Goal: Find specific page/section: Find specific page/section

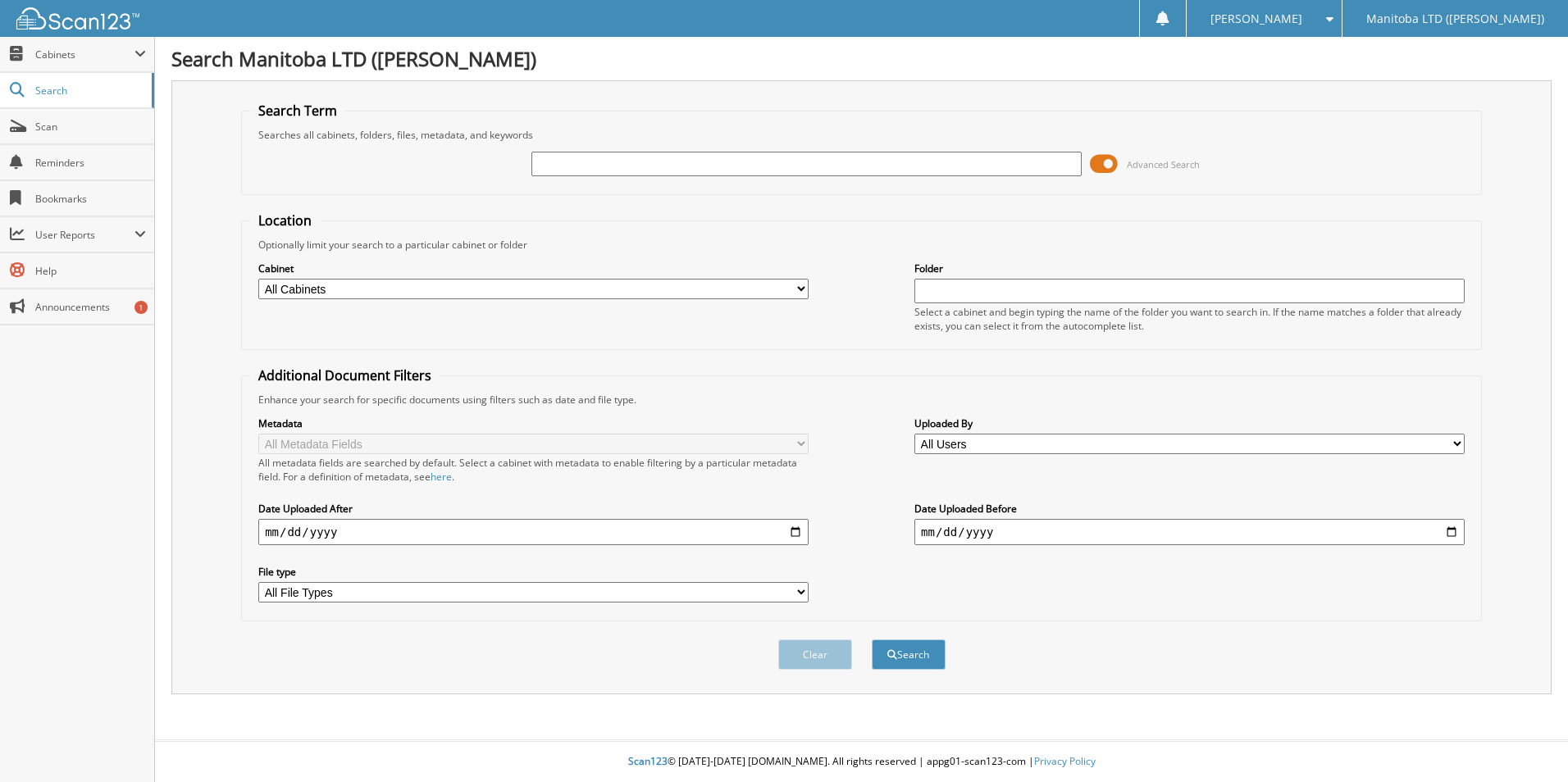
click at [610, 162] on input "text" at bounding box center [806, 163] width 550 height 24
type input "[PERSON_NAME]"
click at [872, 640] on button "Search" at bounding box center [909, 655] width 73 height 30
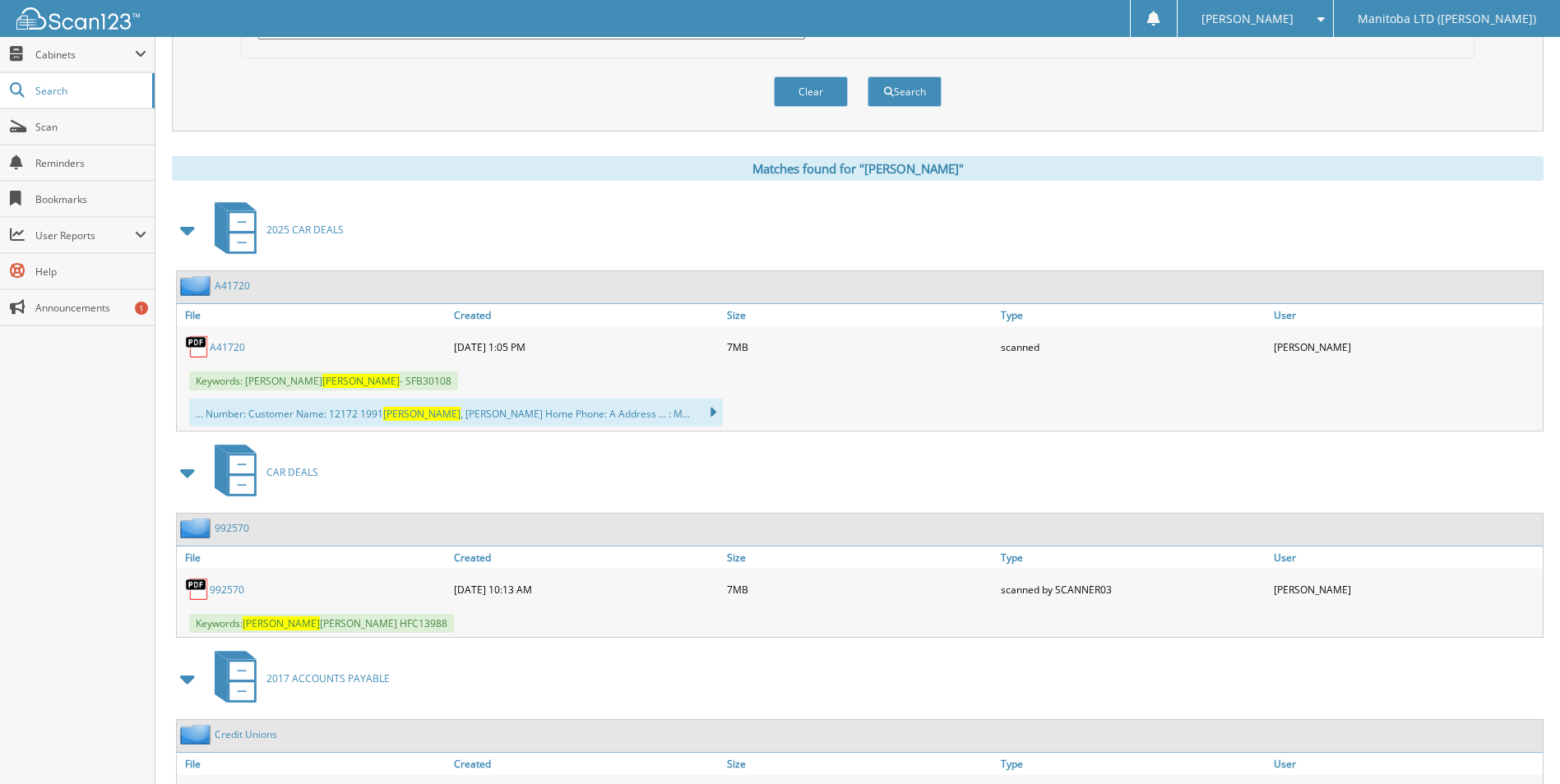
scroll to position [576, 0]
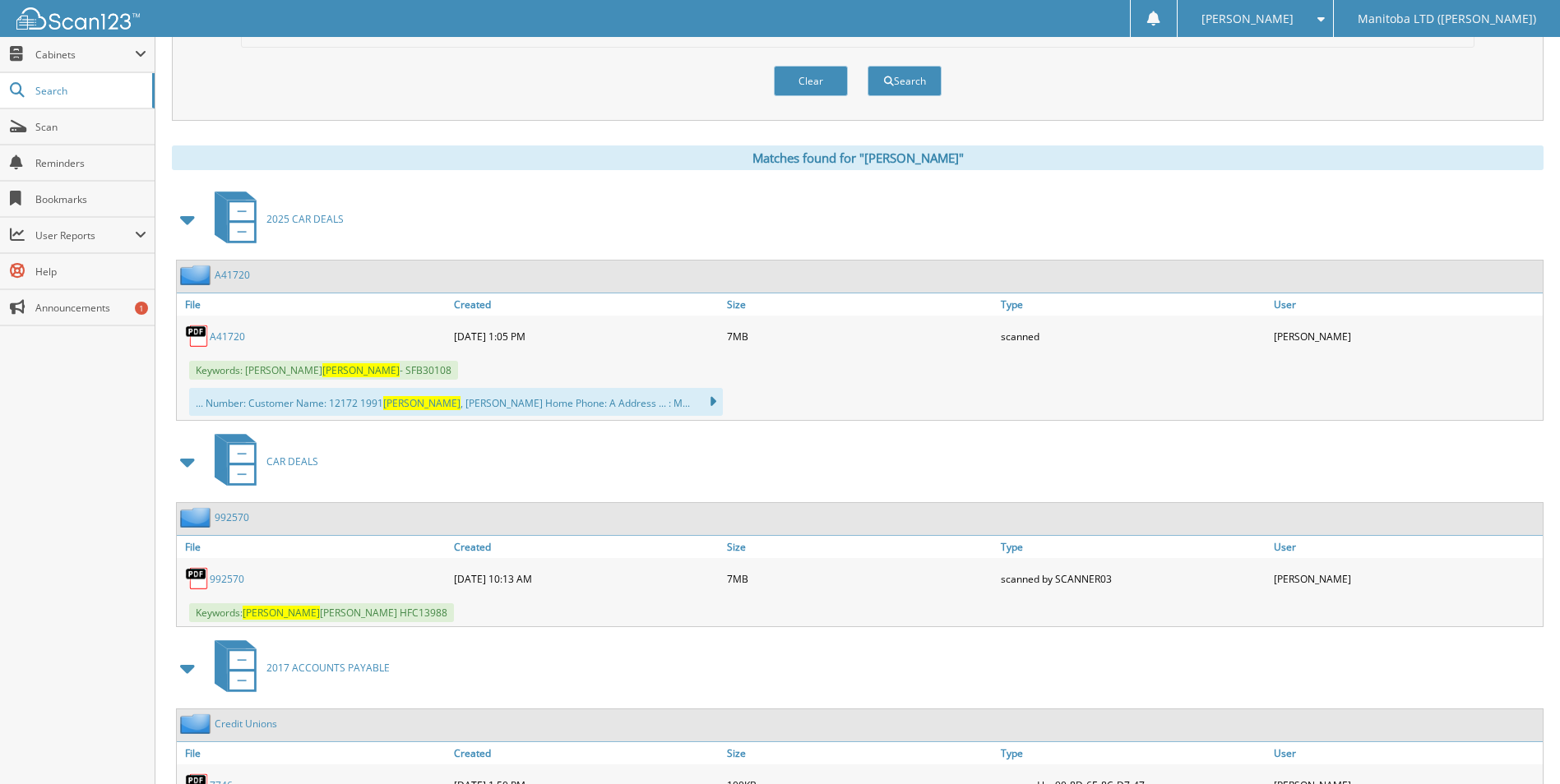
click at [219, 575] on link "992570" at bounding box center [226, 579] width 34 height 14
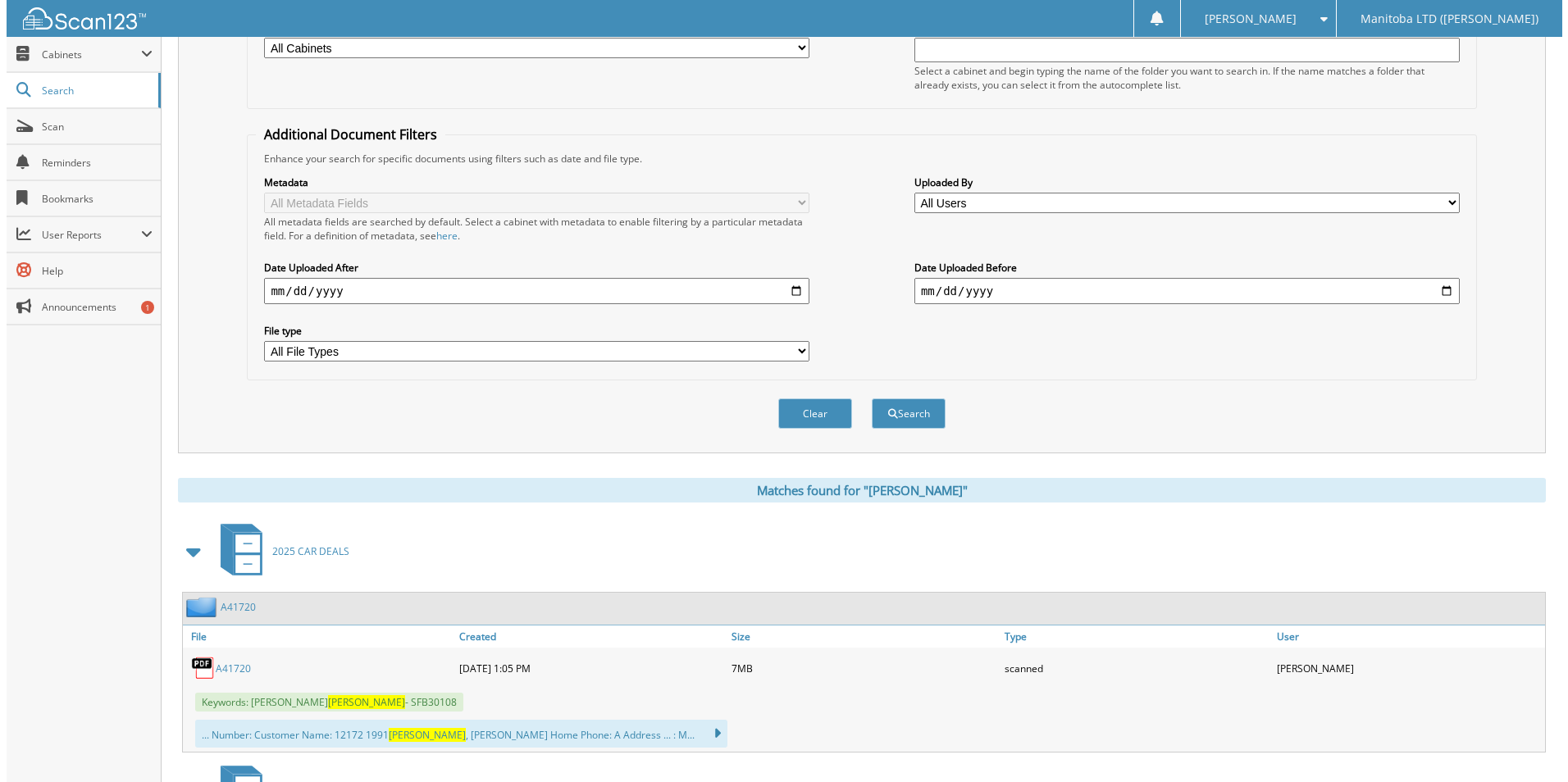
scroll to position [0, 0]
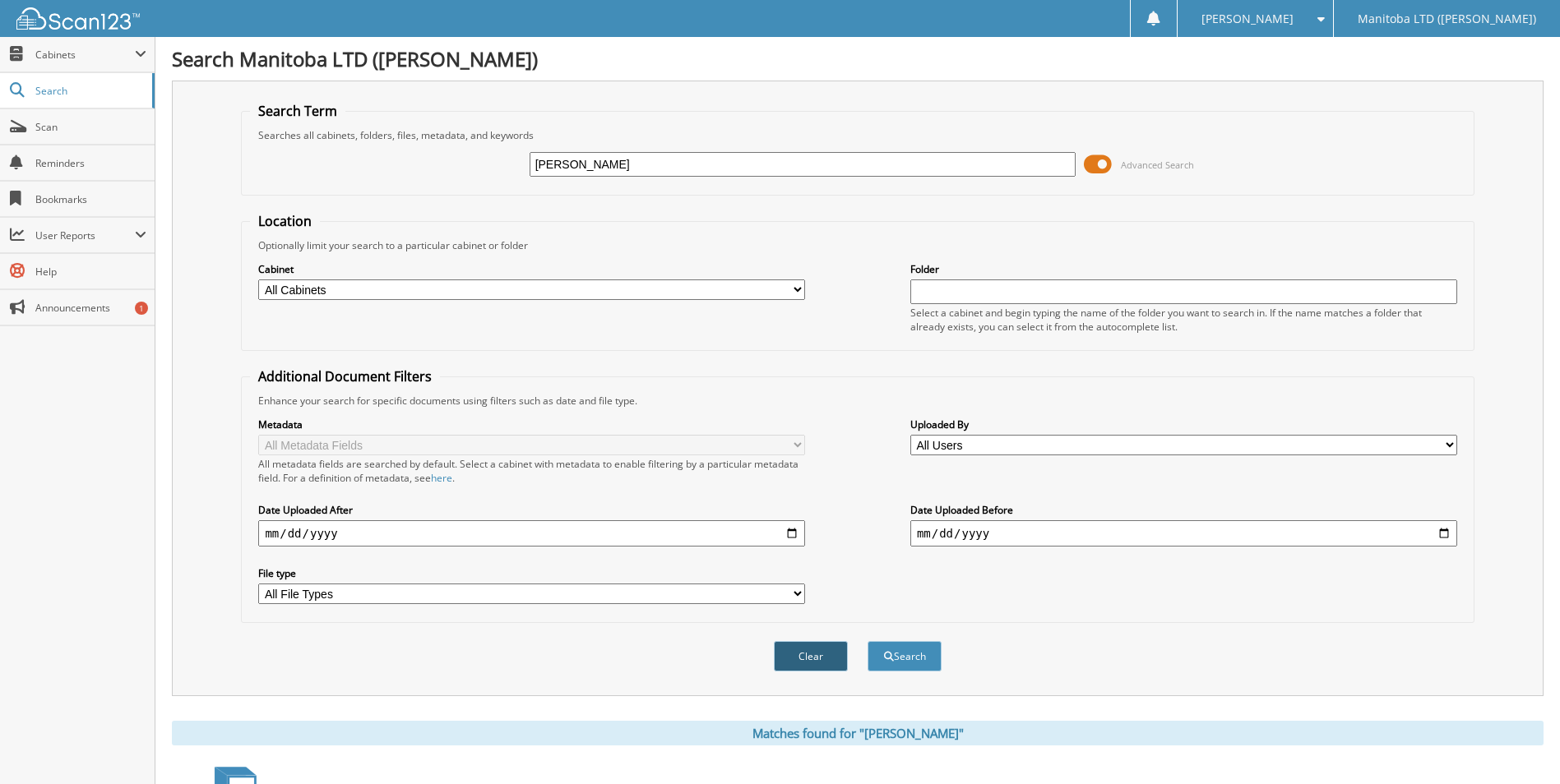
click at [820, 661] on button "Clear" at bounding box center [811, 656] width 74 height 31
